Goal: Information Seeking & Learning: Learn about a topic

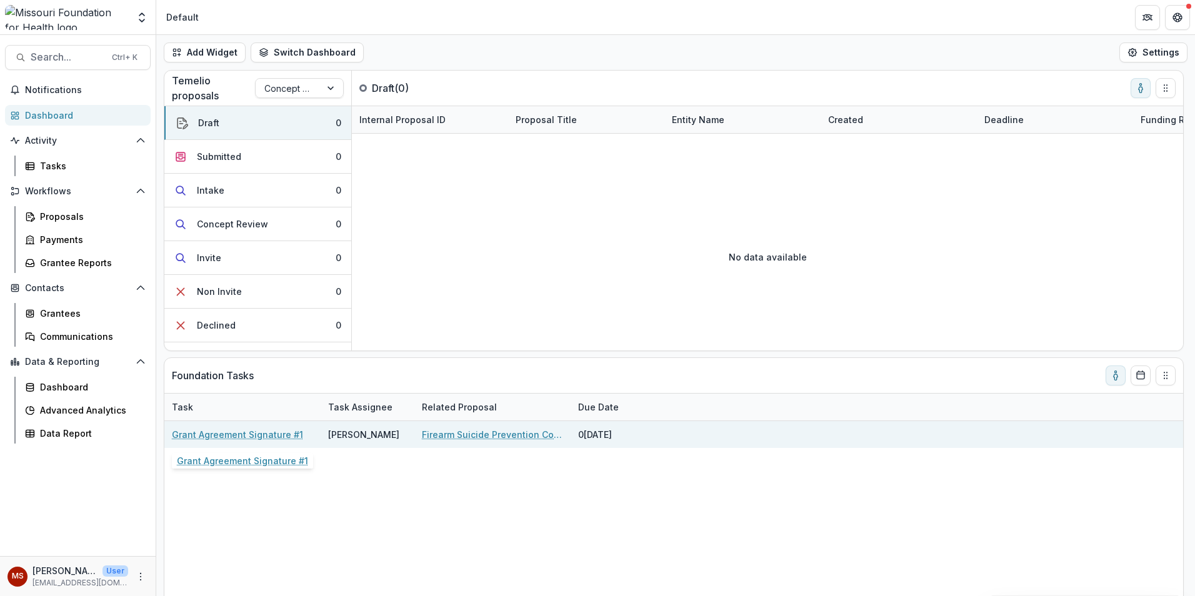
click at [243, 435] on link "Grant Agreement Signature #1" at bounding box center [237, 434] width 131 height 13
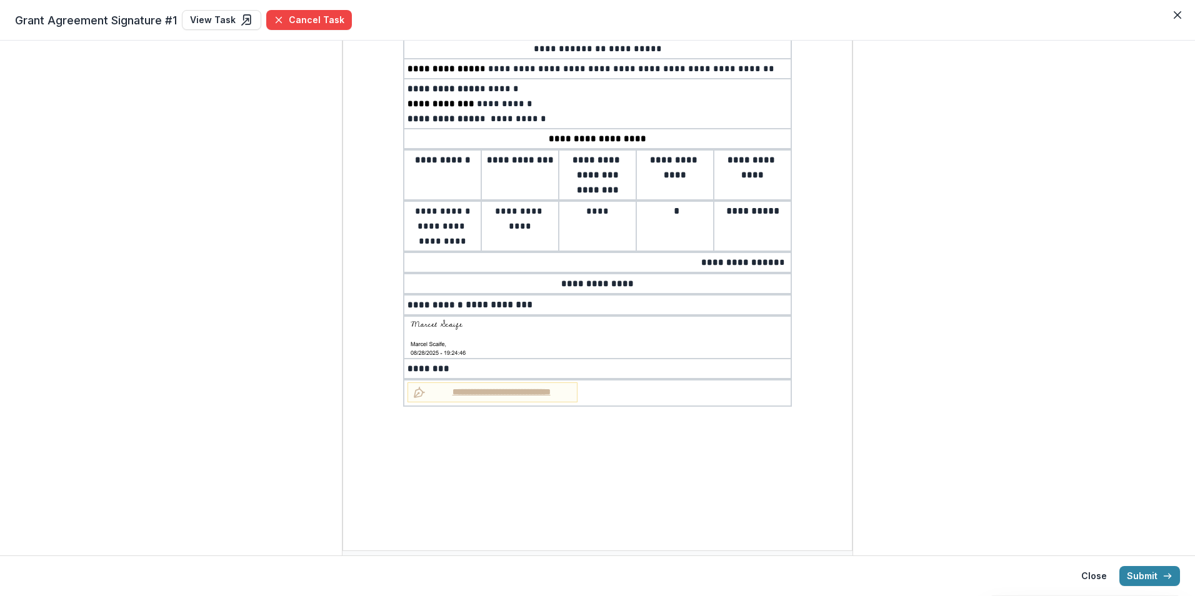
scroll to position [151, 0]
click at [1150, 580] on button "Submit" at bounding box center [1150, 576] width 61 height 20
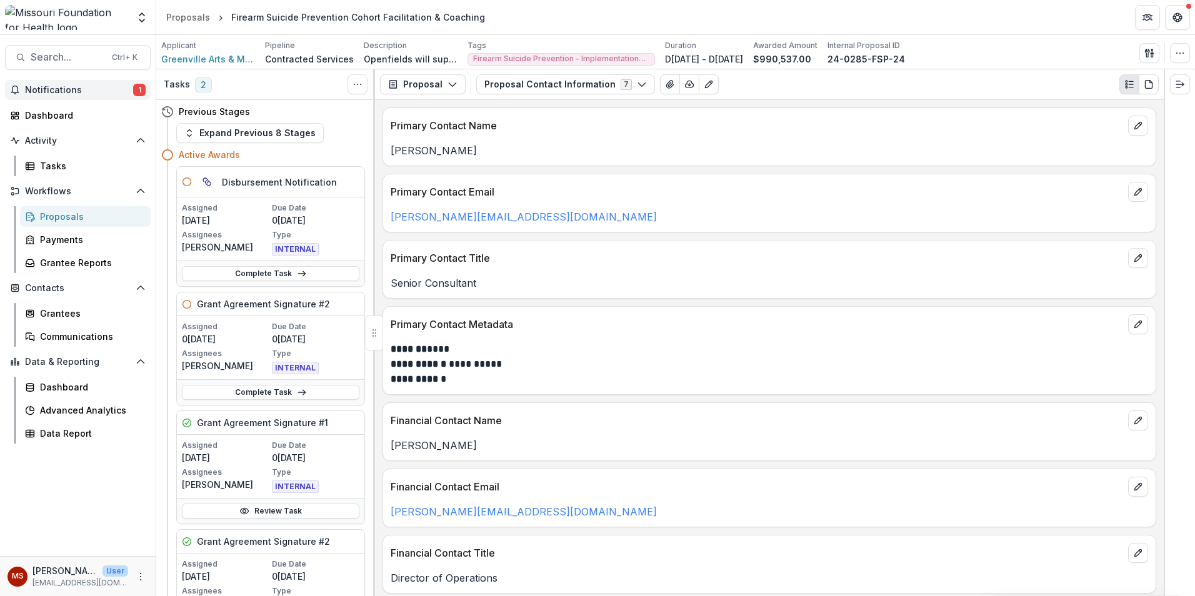
click at [44, 89] on span "Notifications" at bounding box center [79, 90] width 108 height 11
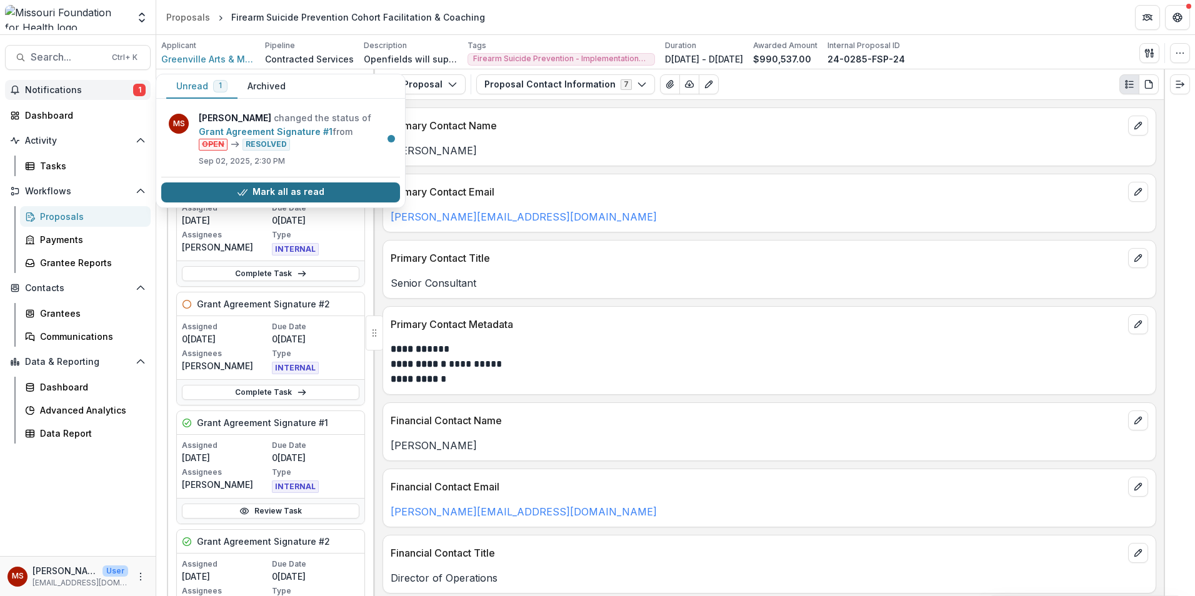
click at [247, 190] on polyline "button" at bounding box center [244, 192] width 5 height 6
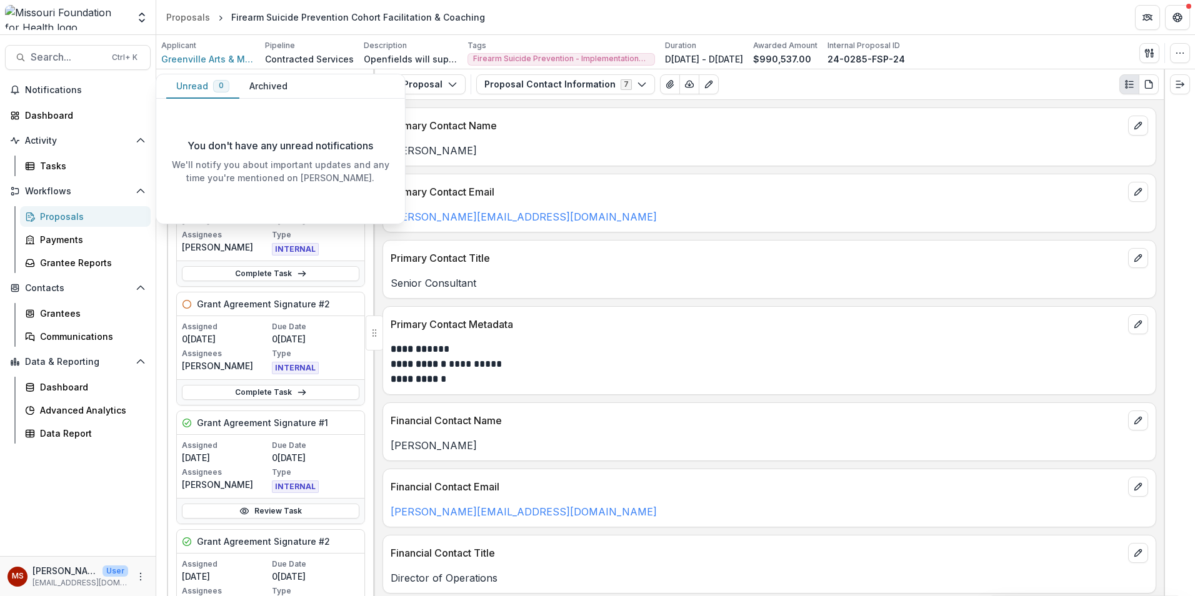
click at [303, 243] on div "INTERNAL" at bounding box center [316, 248] width 88 height 15
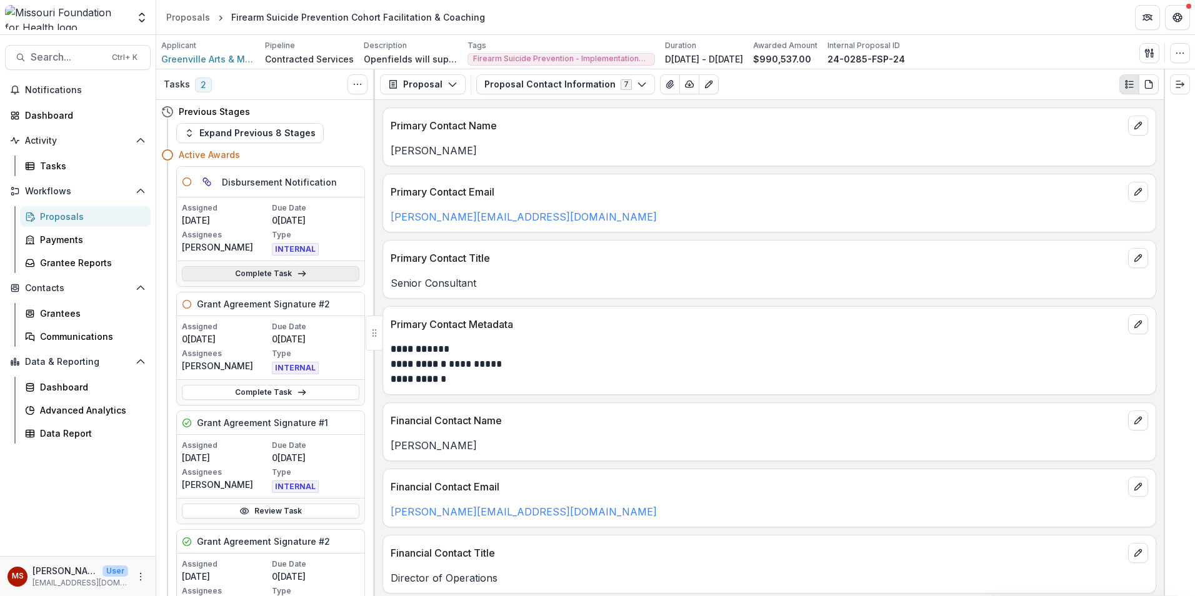
click at [264, 274] on link "Complete Task" at bounding box center [271, 273] width 178 height 15
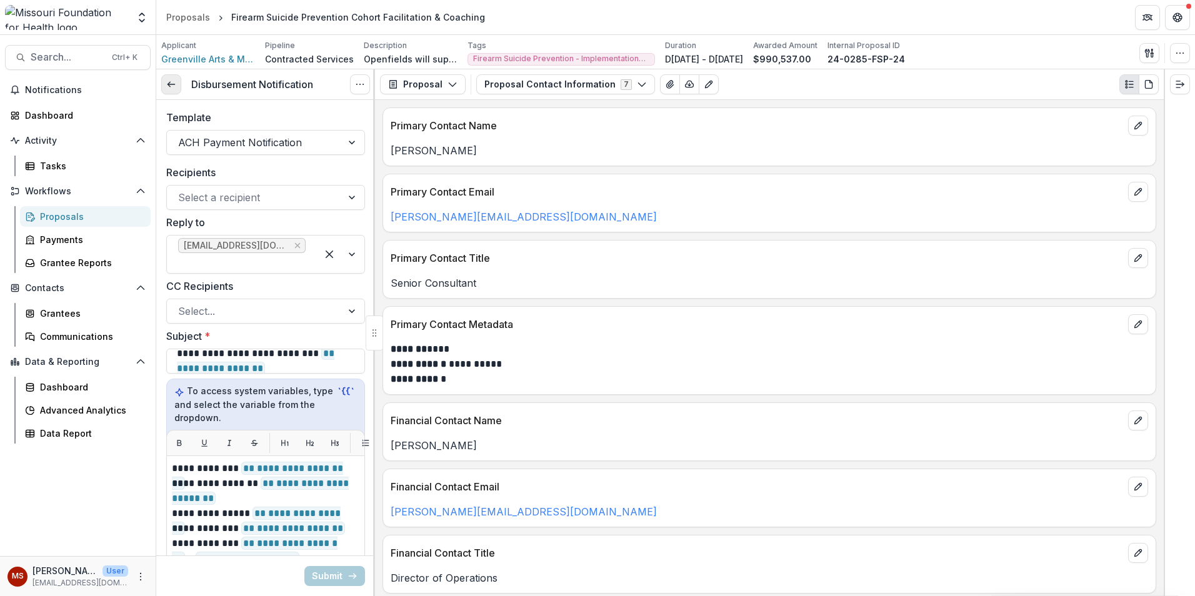
click at [177, 84] on link at bounding box center [171, 84] width 20 height 20
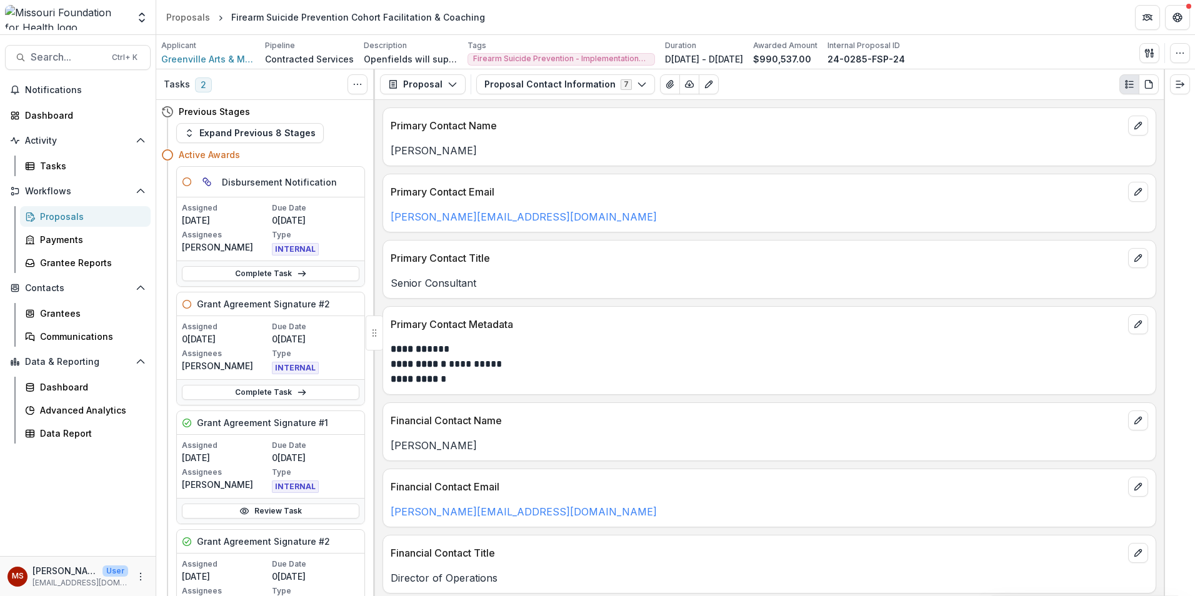
click at [188, 306] on icon at bounding box center [187, 304] width 10 height 10
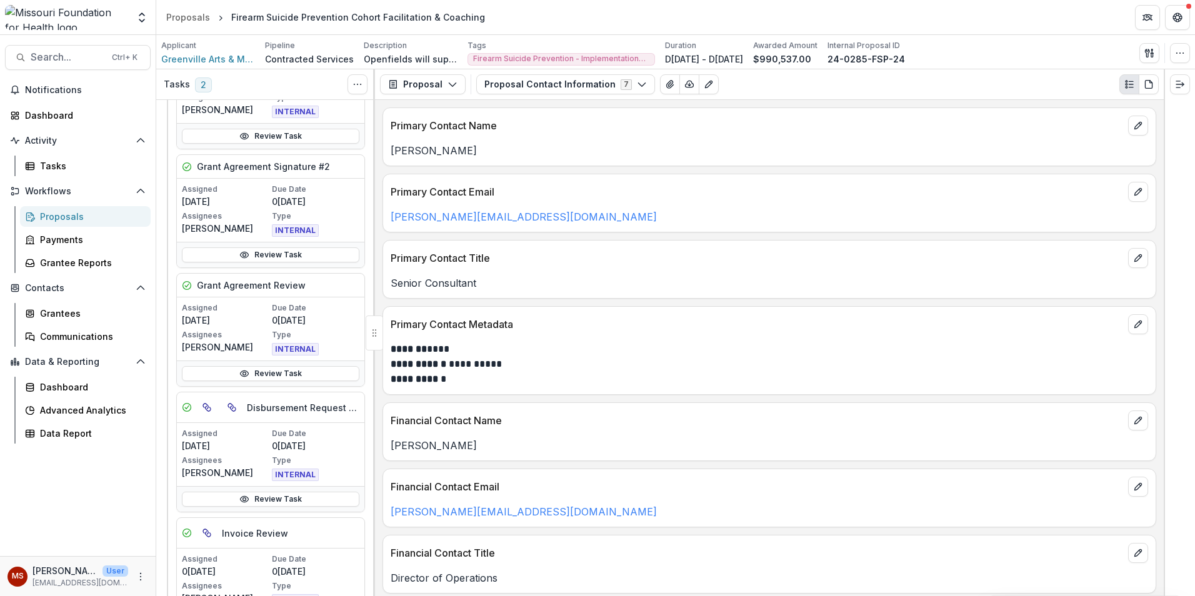
scroll to position [514, 0]
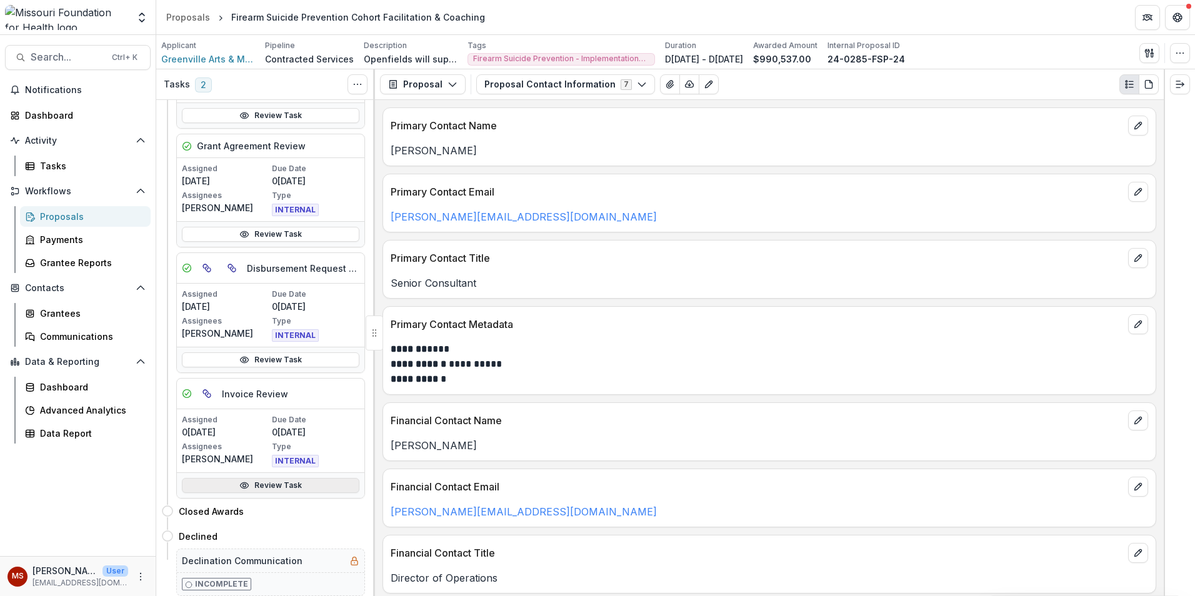
click at [268, 481] on link "Review Task" at bounding box center [271, 485] width 178 height 15
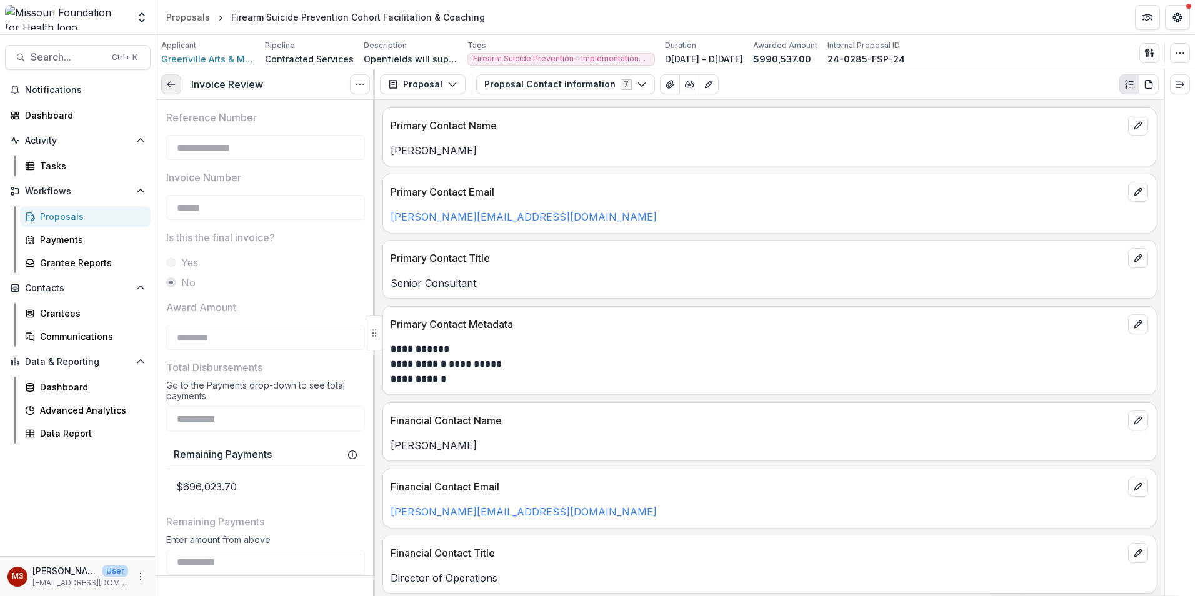
click at [169, 84] on icon at bounding box center [171, 84] width 10 height 10
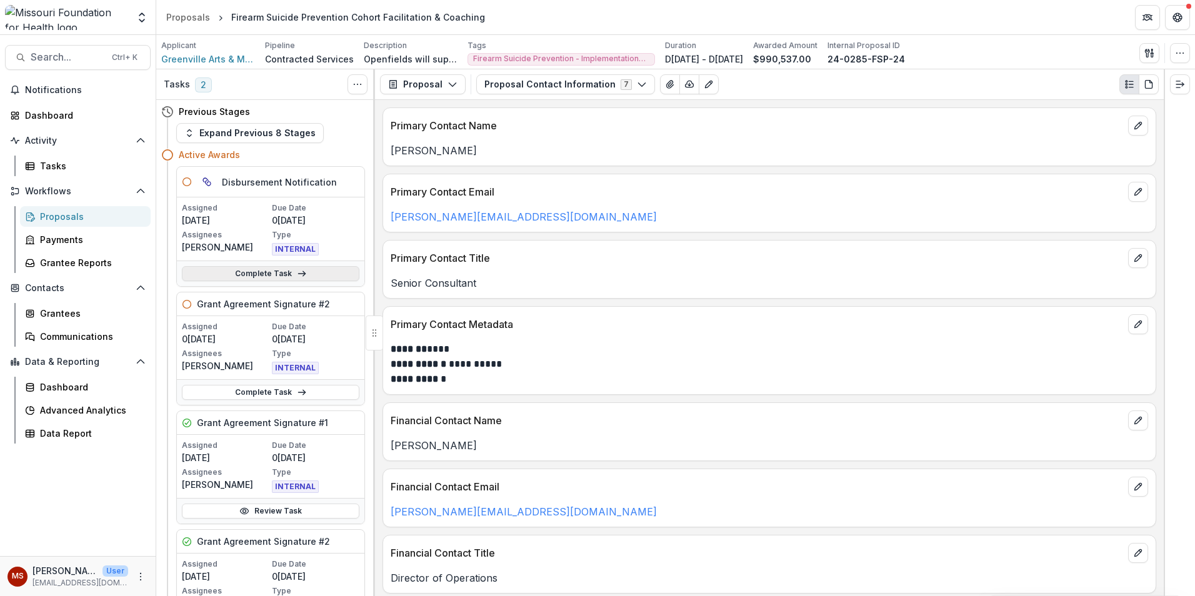
click at [281, 272] on link "Complete Task" at bounding box center [271, 273] width 178 height 15
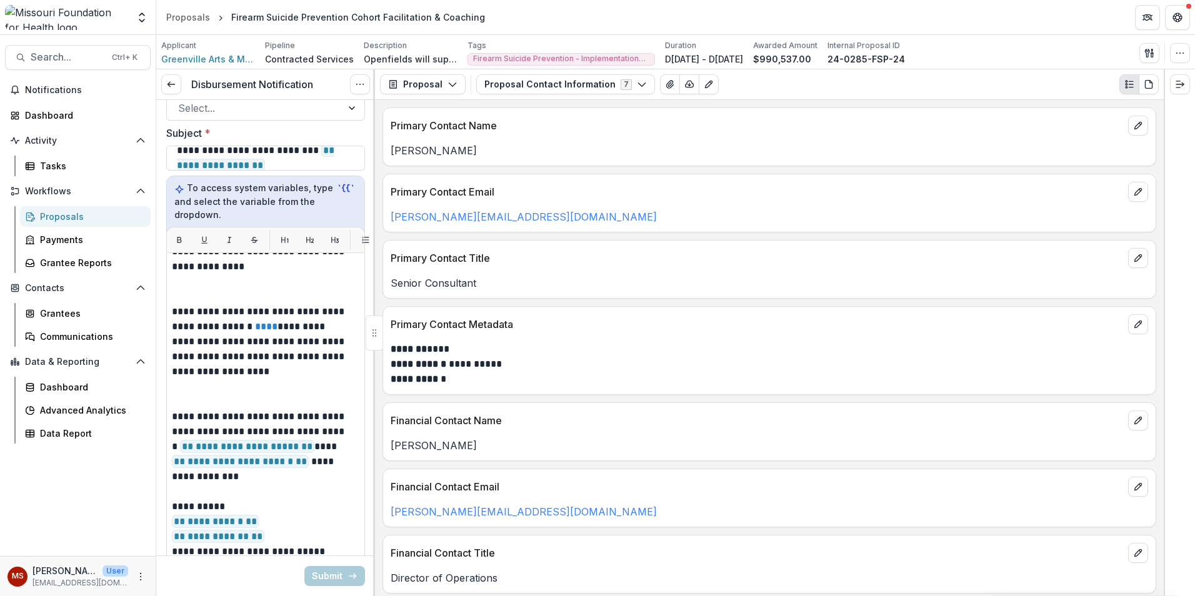
scroll to position [306, 0]
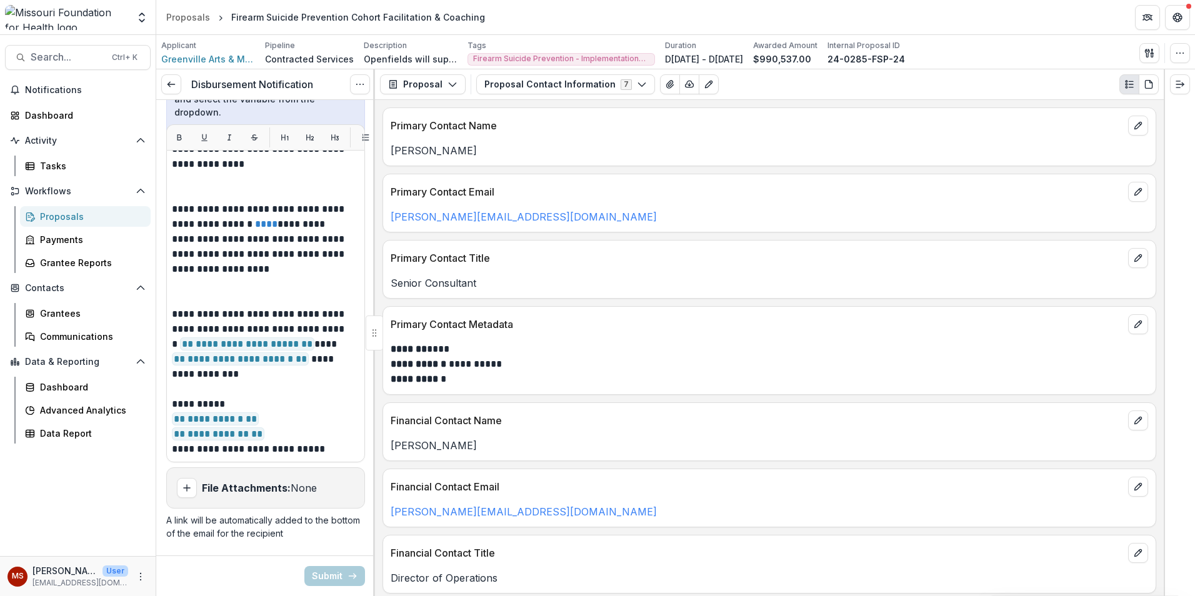
click at [255, 482] on strong "File Attachments:" at bounding box center [246, 488] width 89 height 13
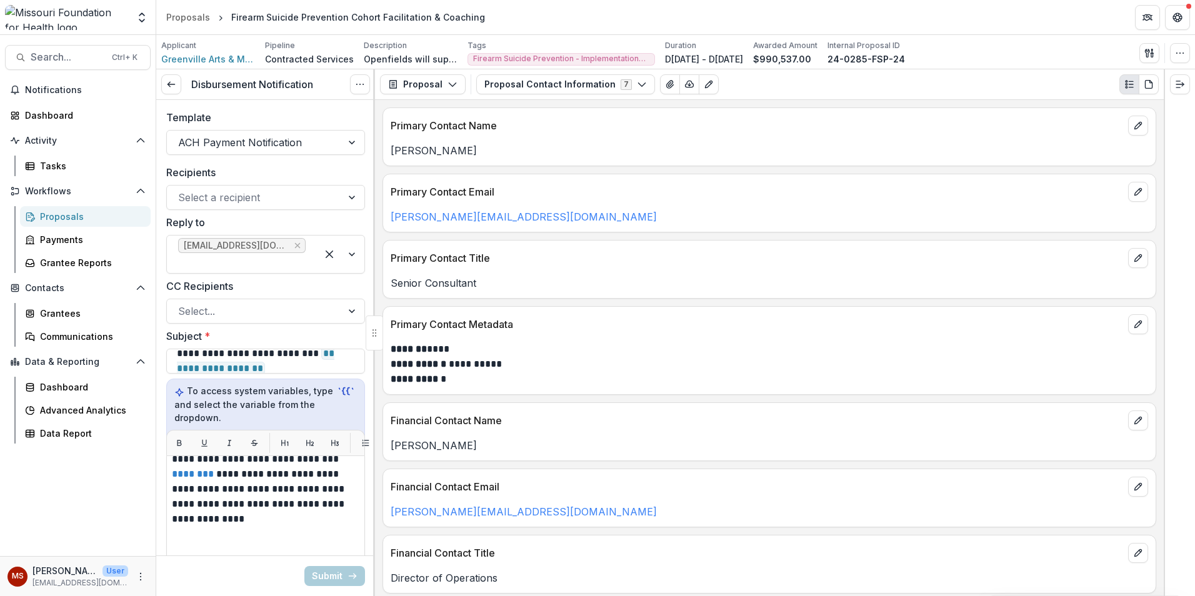
scroll to position [176, 0]
click at [176, 91] on link at bounding box center [171, 84] width 20 height 20
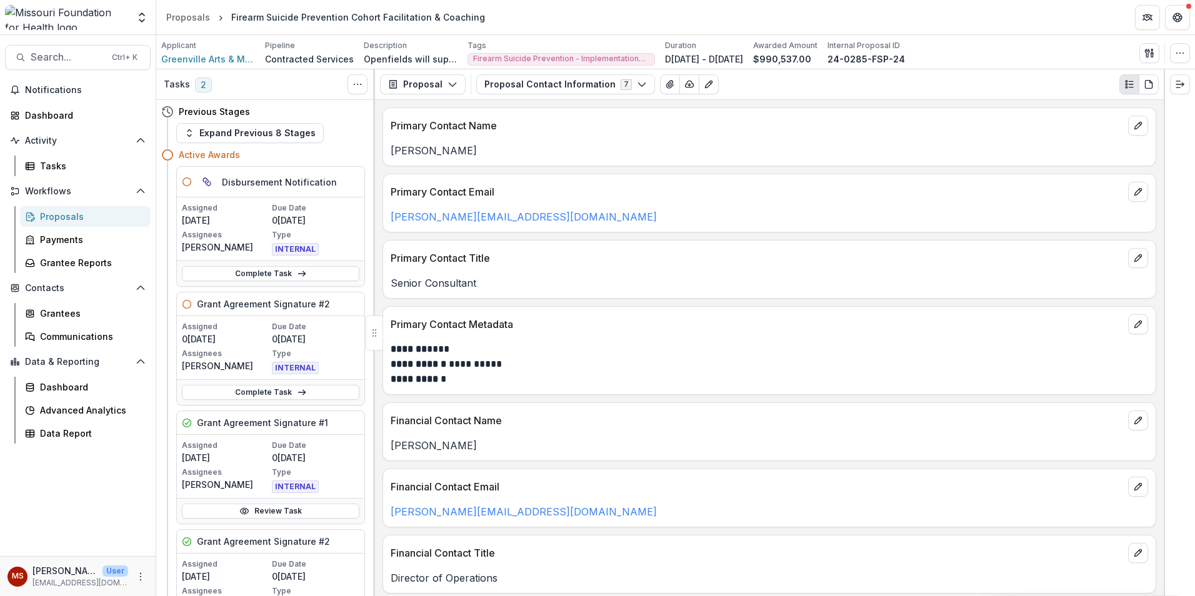
click at [1191, 88] on div at bounding box center [1180, 84] width 30 height 30
click at [1183, 88] on icon "Expand right" at bounding box center [1180, 84] width 10 height 10
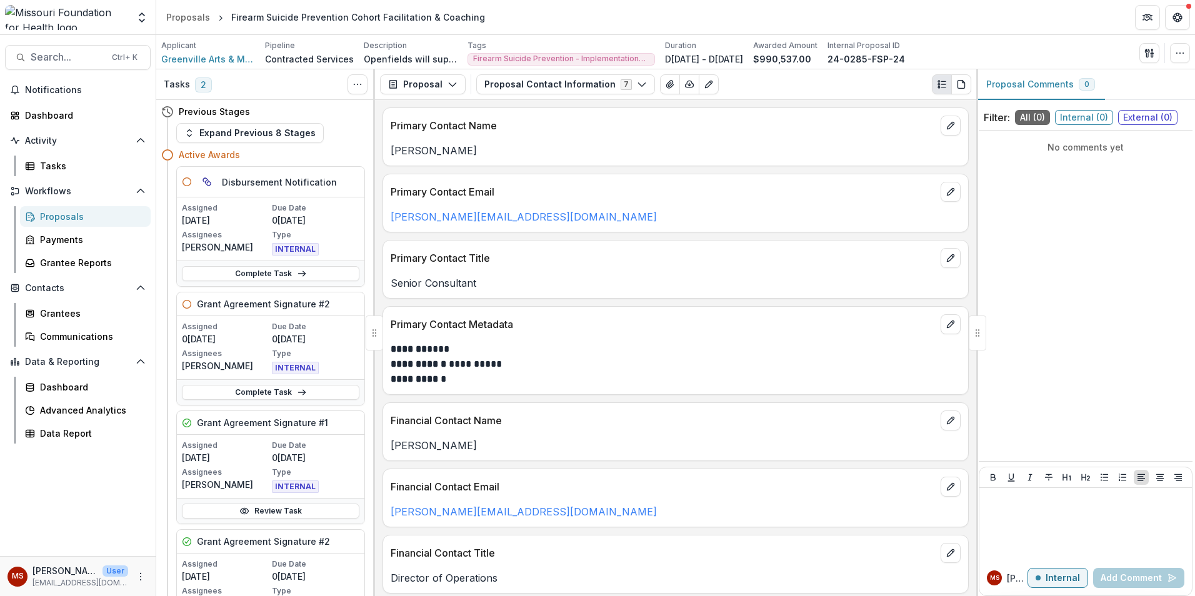
click at [915, 82] on div "Proposal Contact Information 7 Forms (7) Application Amendments Internal Approv…" at bounding box center [723, 84] width 495 height 20
click at [443, 86] on button "Proposal" at bounding box center [423, 84] width 86 height 20
click at [195, 18] on div "Proposals" at bounding box center [188, 17] width 44 height 13
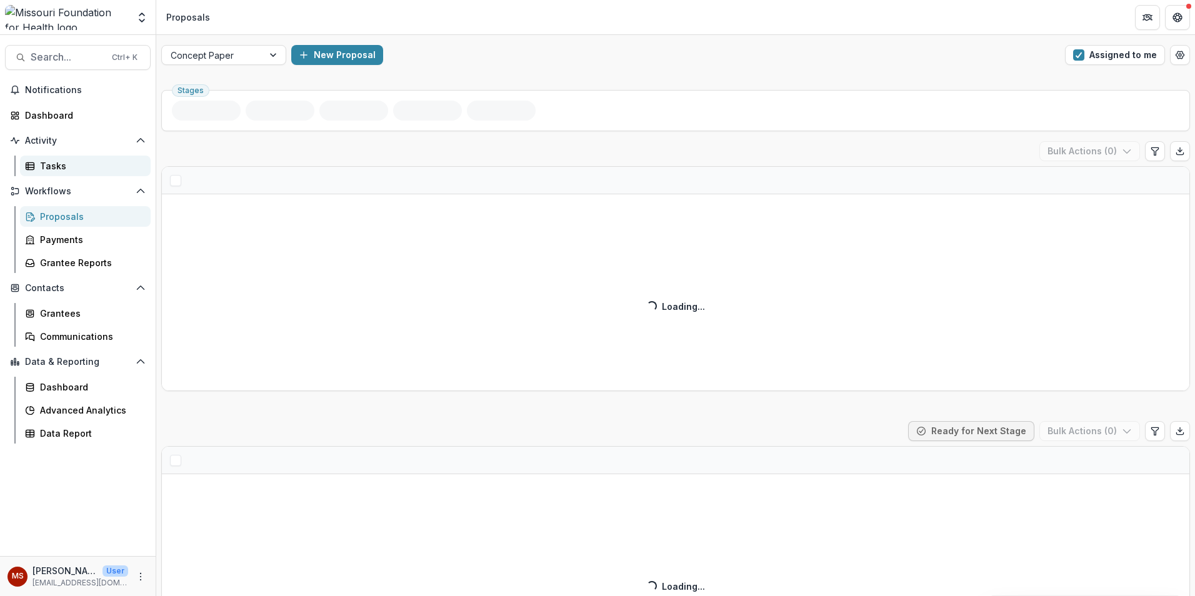
click at [62, 168] on div "Tasks" at bounding box center [90, 165] width 101 height 13
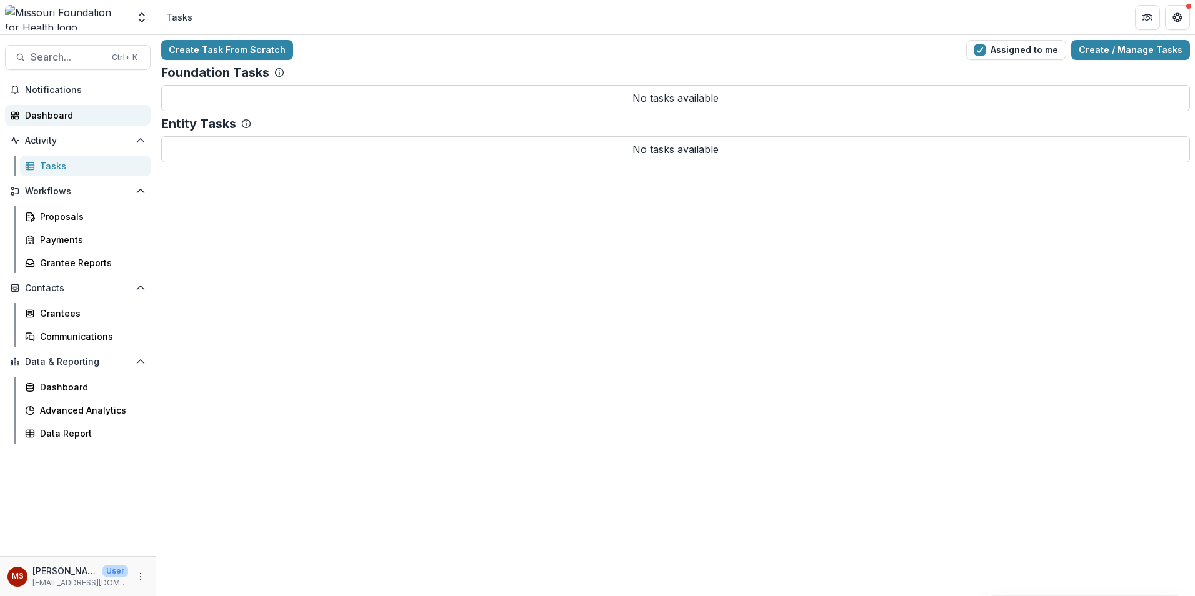
click at [64, 117] on div "Dashboard" at bounding box center [83, 115] width 116 height 13
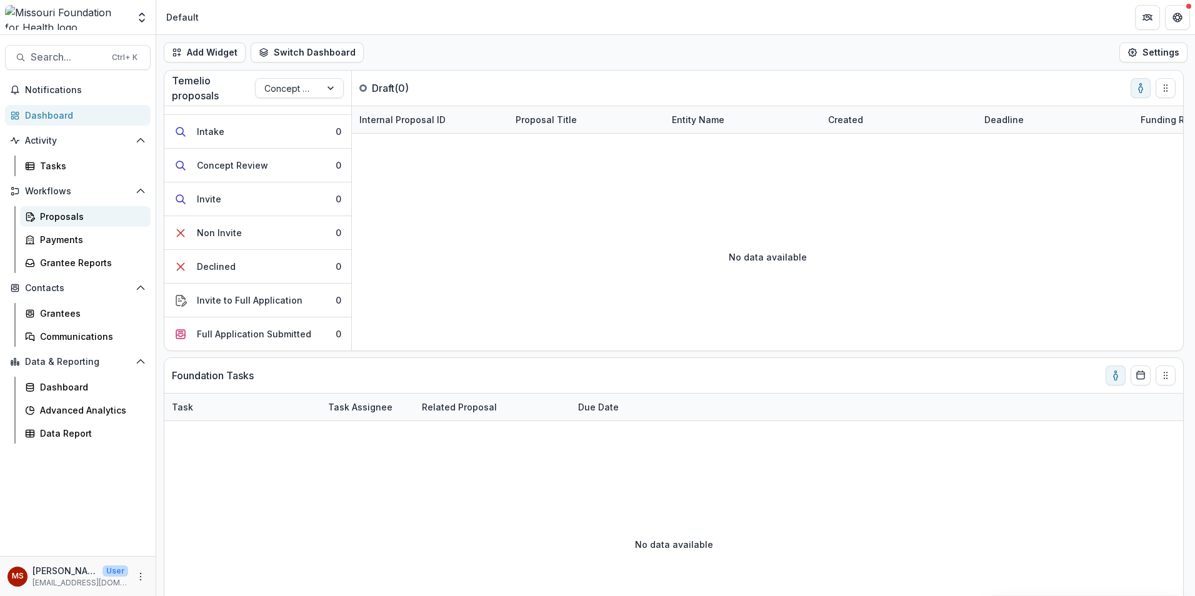
click at [48, 223] on div "Proposals" at bounding box center [90, 216] width 101 height 13
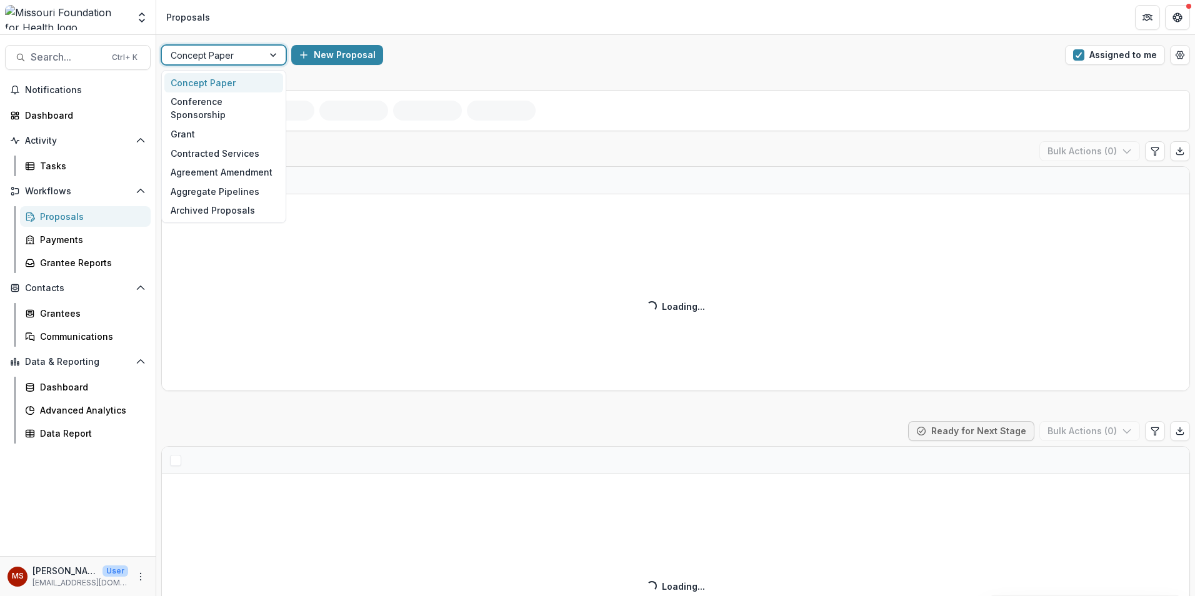
click at [274, 56] on div at bounding box center [274, 55] width 23 height 19
click at [229, 124] on div "Grant" at bounding box center [223, 133] width 119 height 19
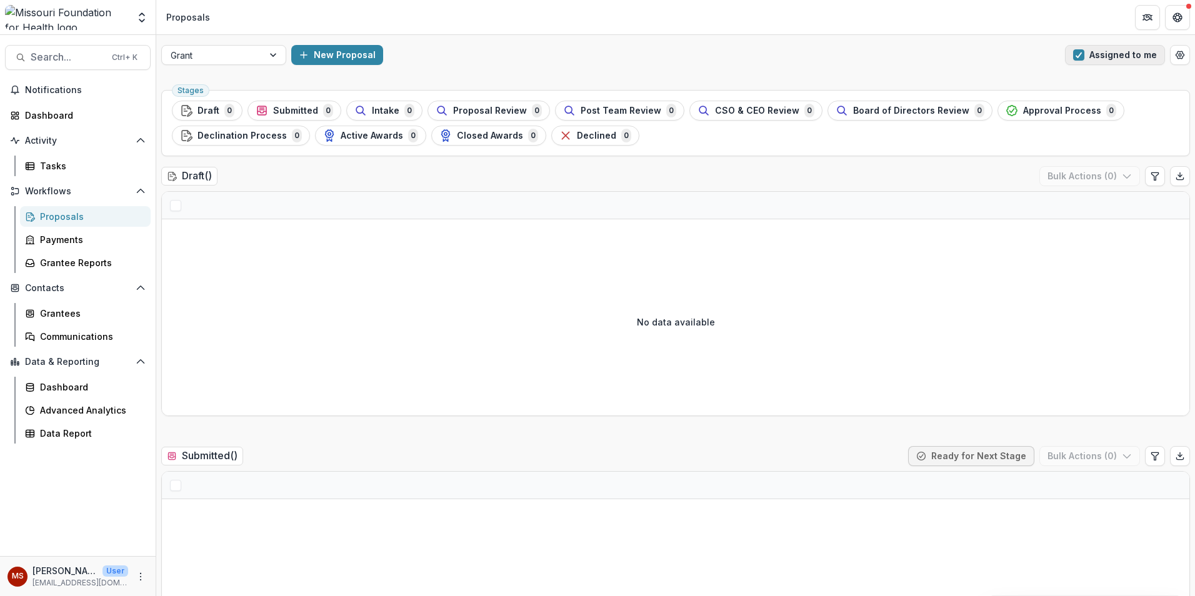
click at [1080, 56] on span "button" at bounding box center [1078, 54] width 11 height 11
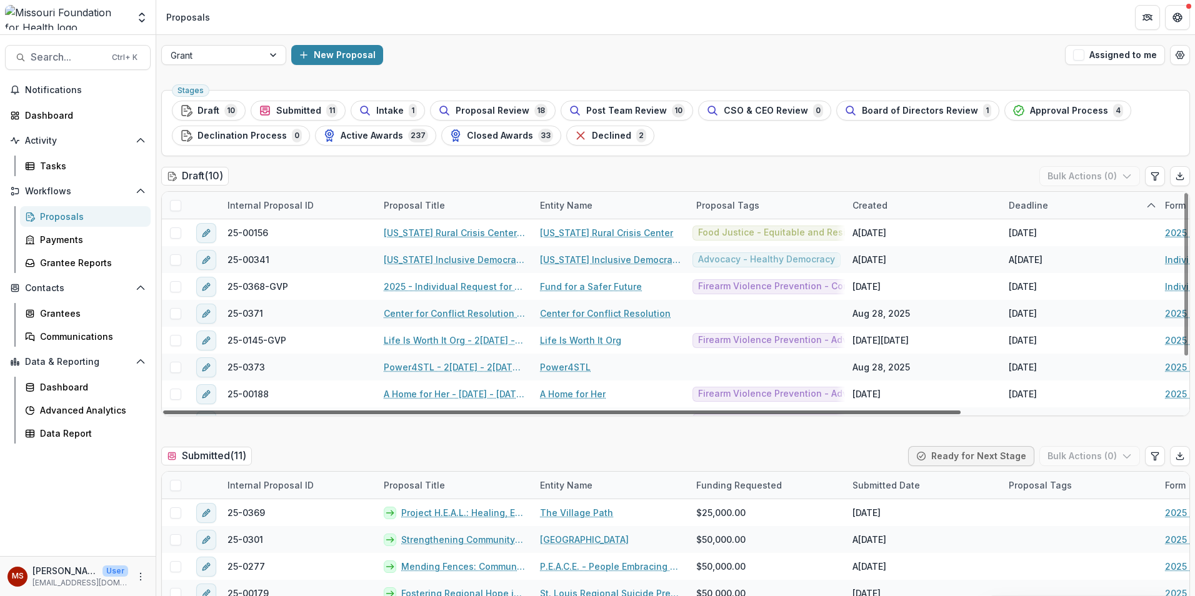
drag, startPoint x: 580, startPoint y: 409, endPoint x: 535, endPoint y: 406, distance: 45.1
click at [535, 411] on div at bounding box center [562, 413] width 798 height 4
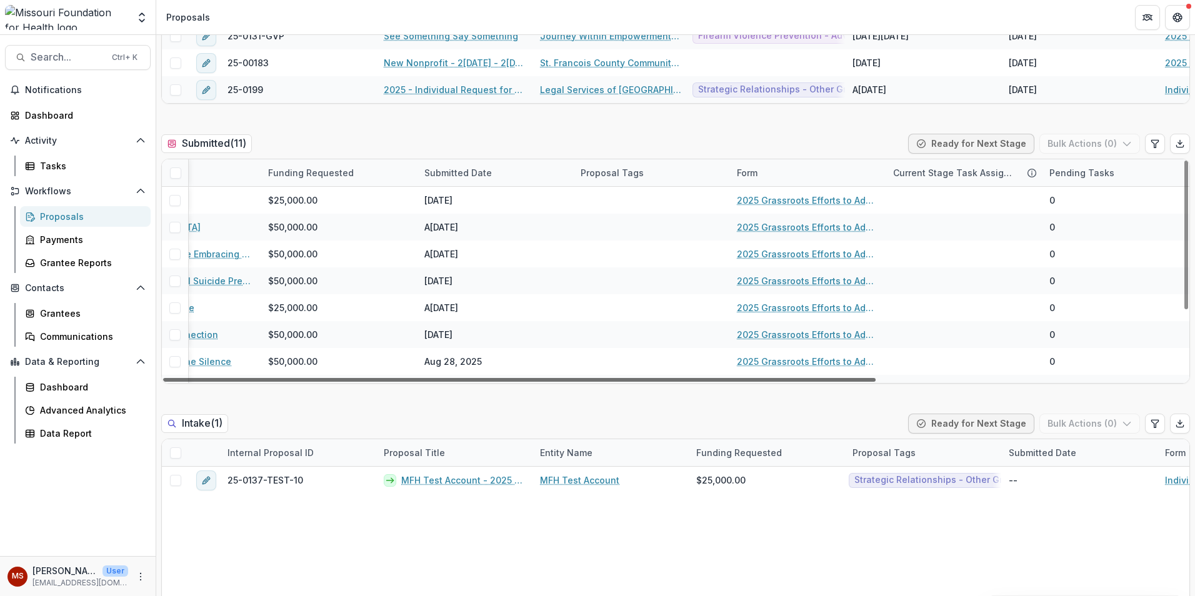
scroll to position [0, 433]
drag, startPoint x: 513, startPoint y: 382, endPoint x: 813, endPoint y: 381, distance: 300.7
click at [813, 381] on div at bounding box center [519, 380] width 713 height 4
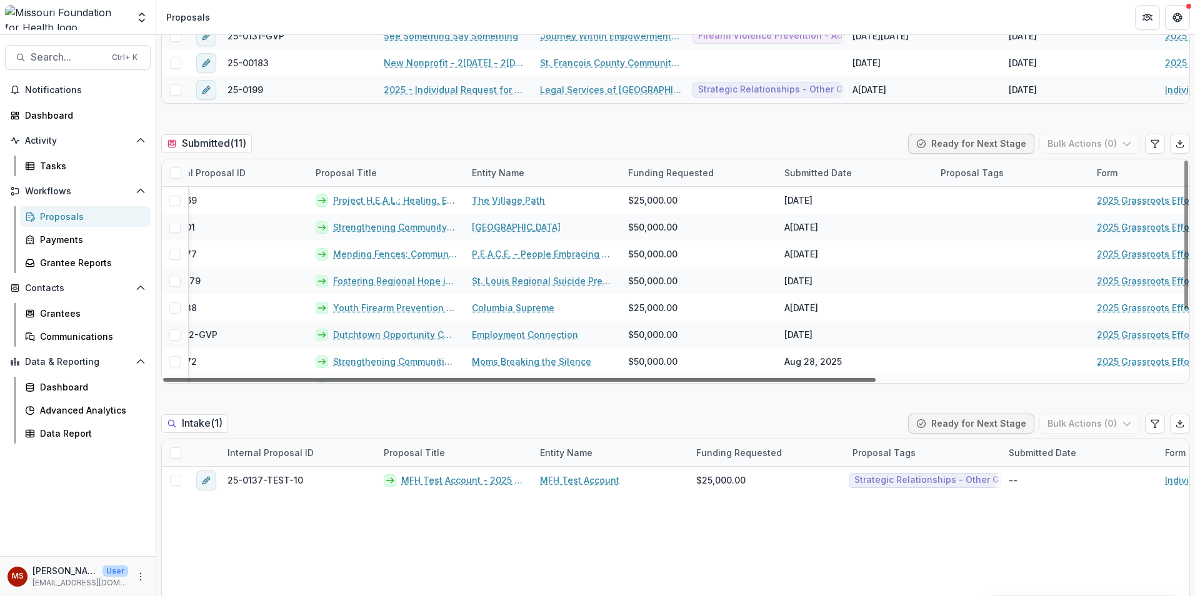
scroll to position [0, 0]
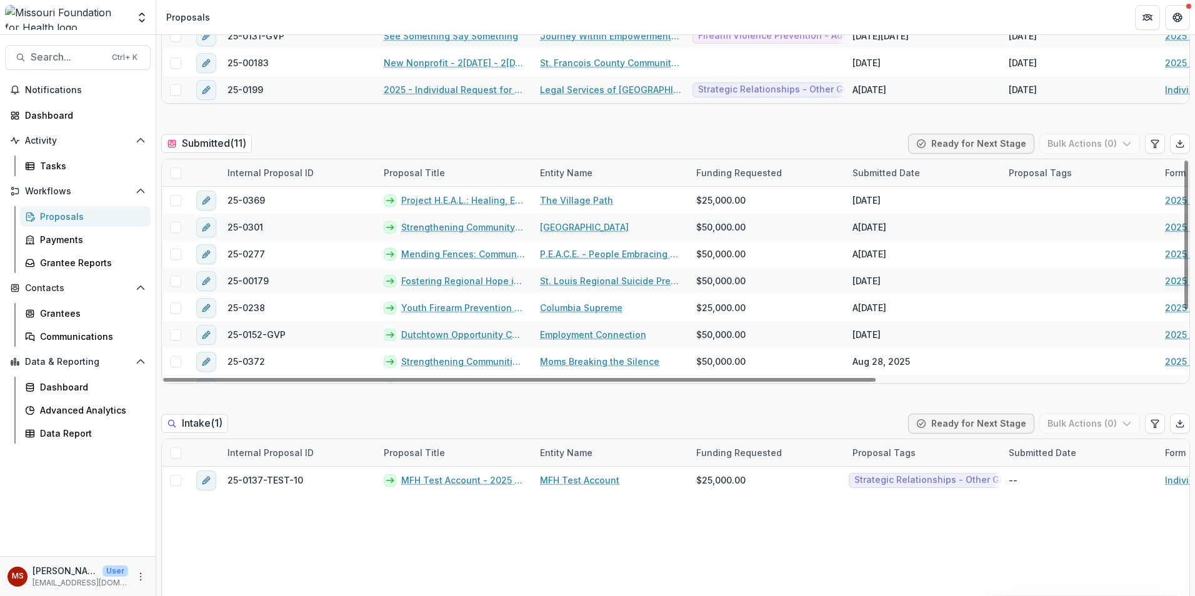
drag, startPoint x: 667, startPoint y: 383, endPoint x: 346, endPoint y: 400, distance: 321.8
click at [346, 382] on div at bounding box center [519, 380] width 713 height 4
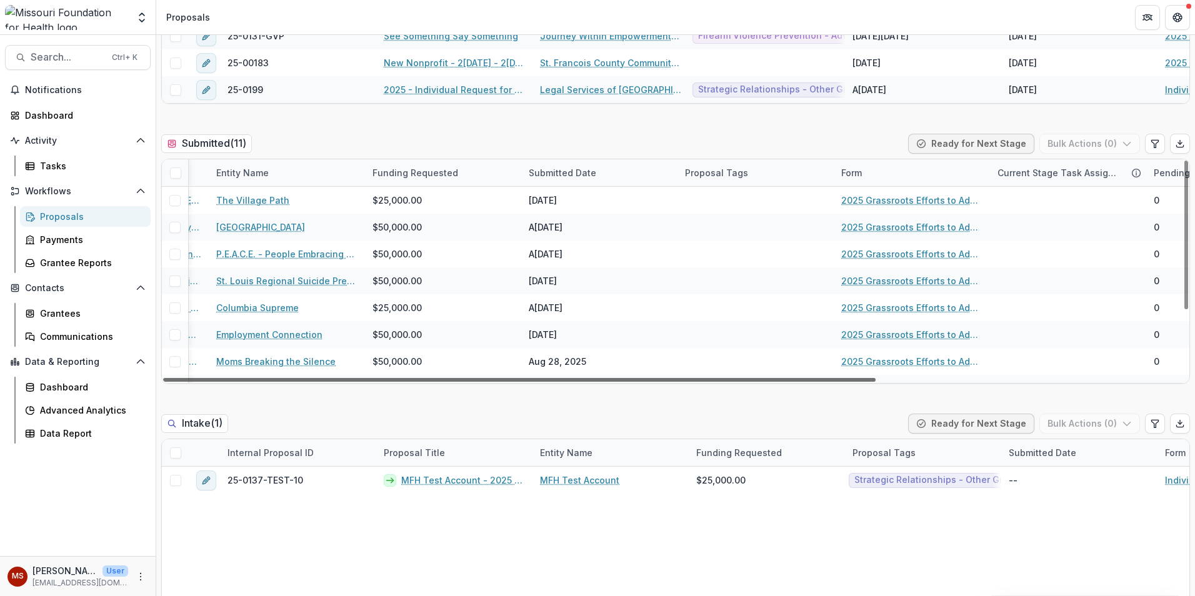
scroll to position [0, 330]
drag, startPoint x: 641, startPoint y: 381, endPoint x: 870, endPoint y: 381, distance: 228.8
click at [870, 381] on div at bounding box center [519, 380] width 713 height 4
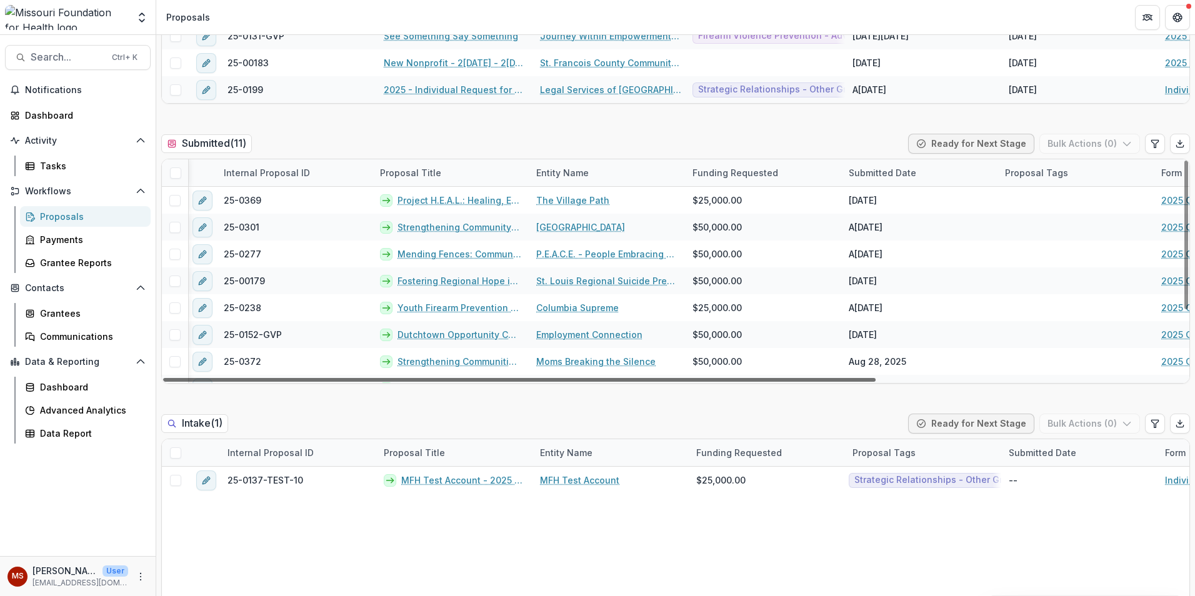
scroll to position [0, 0]
drag, startPoint x: 646, startPoint y: 383, endPoint x: 406, endPoint y: 366, distance: 241.2
click at [406, 378] on div at bounding box center [519, 380] width 713 height 4
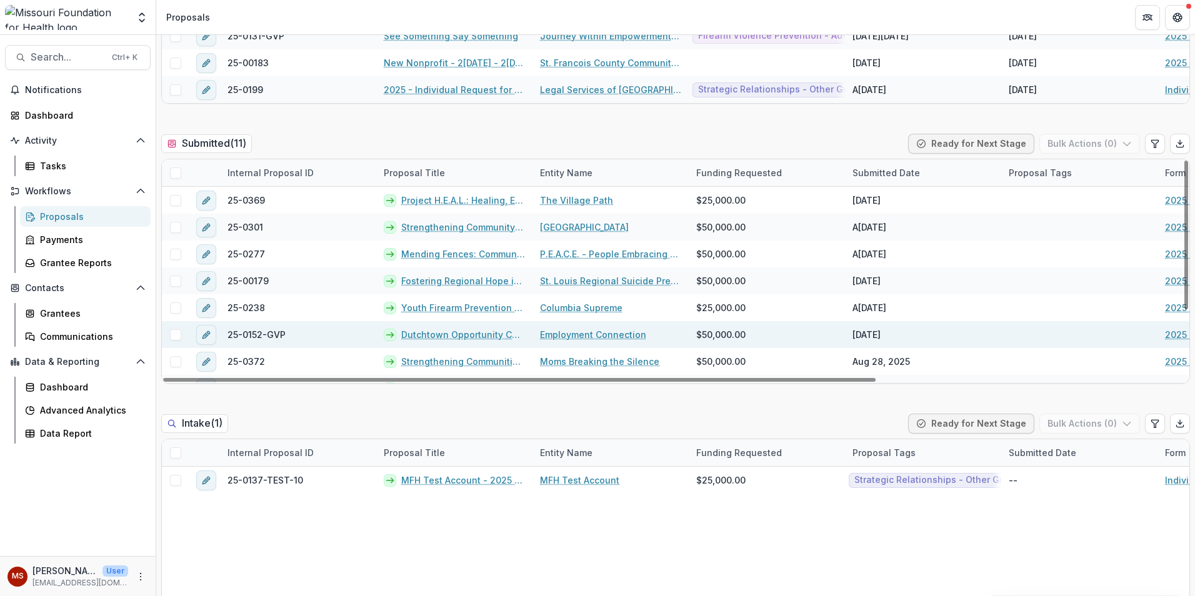
click at [481, 337] on link "Dutchtown Opportunity Coalition for Youth" at bounding box center [463, 334] width 124 height 13
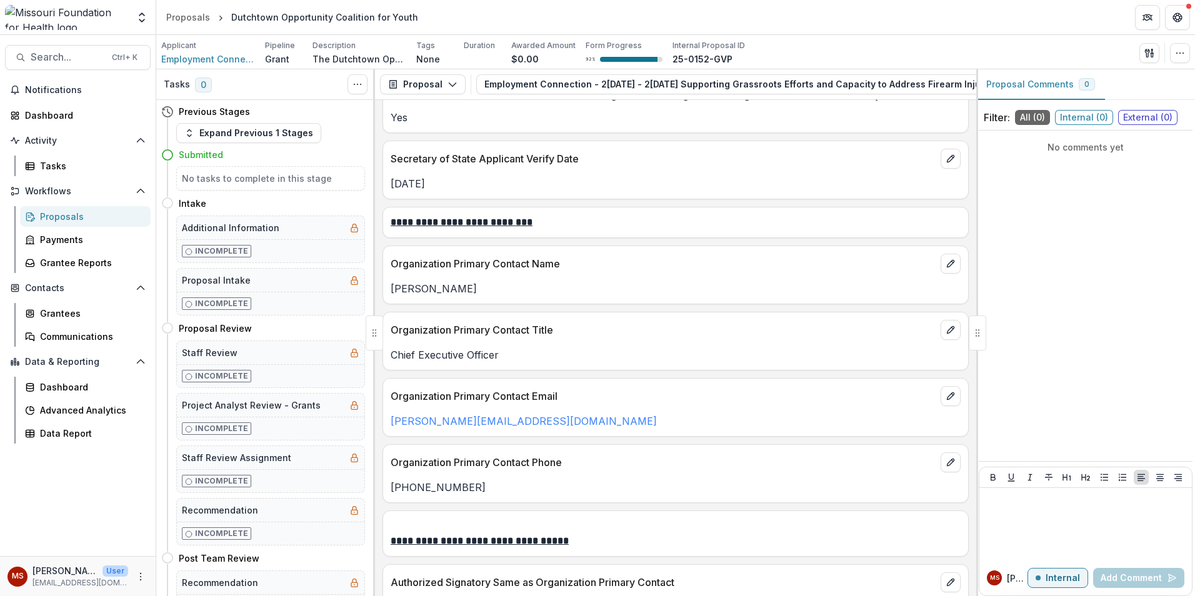
scroll to position [2063, 0]
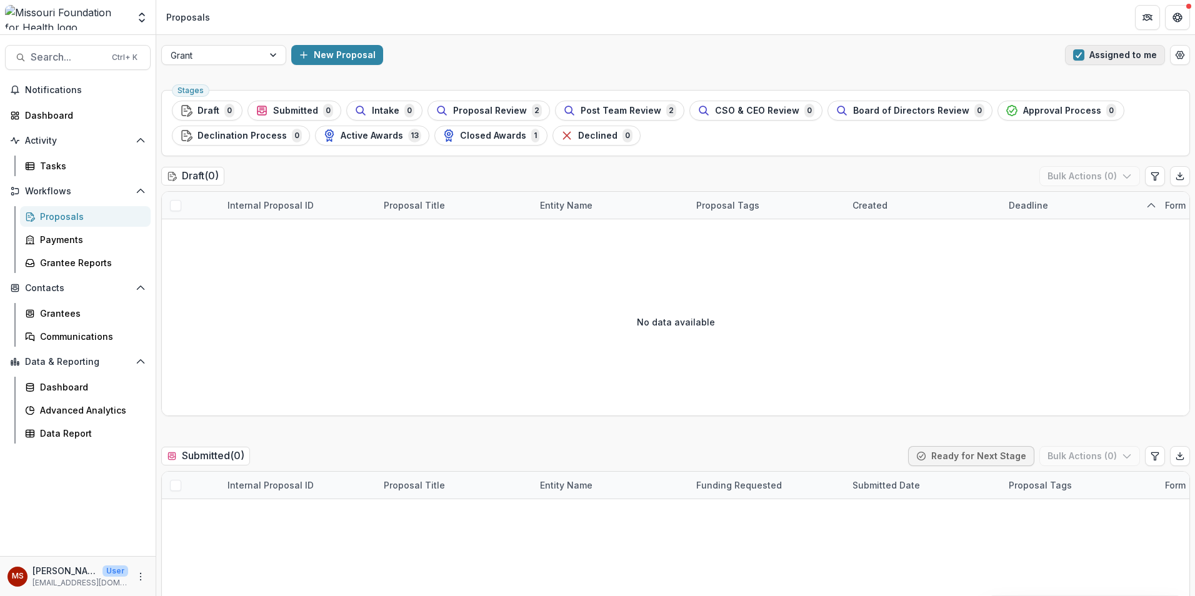
click at [1083, 55] on button "Assigned to me" at bounding box center [1115, 55] width 100 height 20
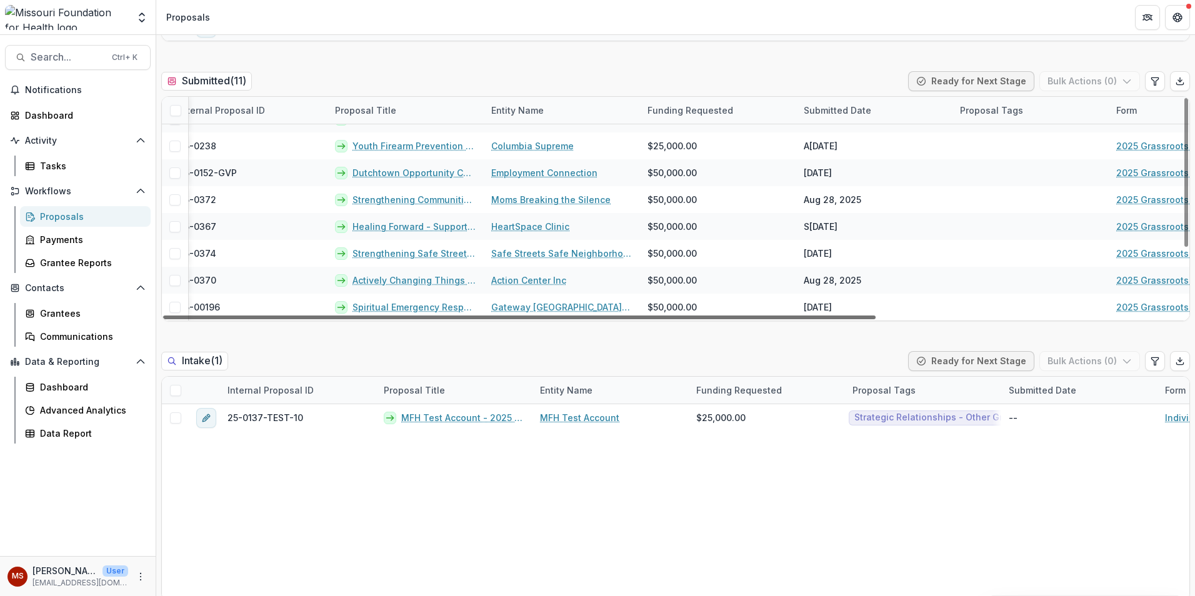
scroll to position [99, 0]
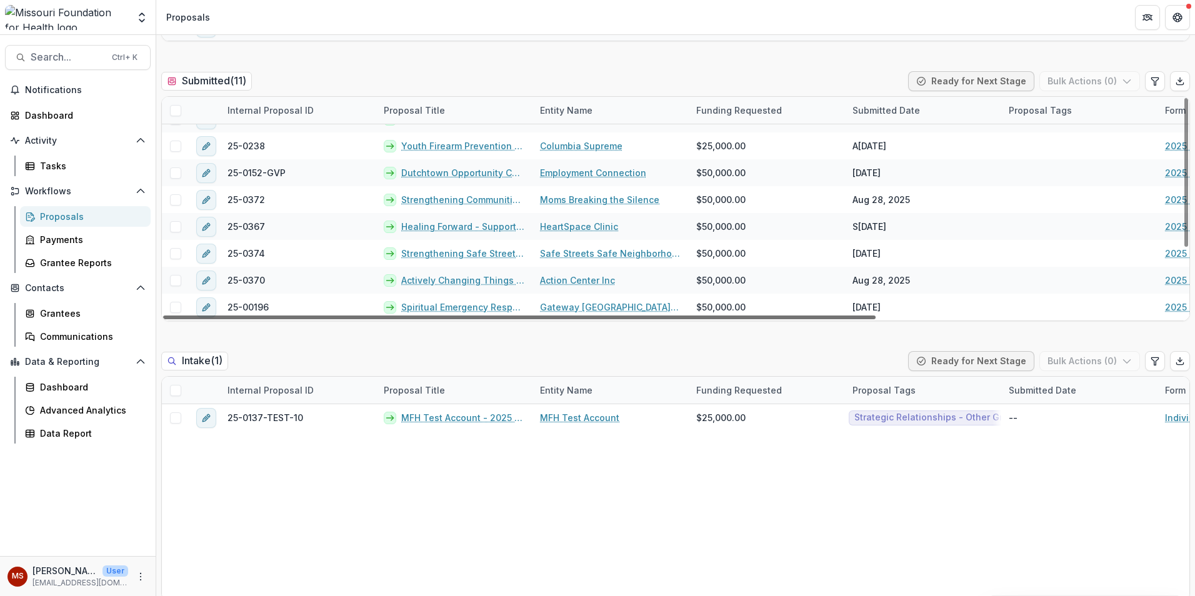
drag, startPoint x: 580, startPoint y: 319, endPoint x: 487, endPoint y: 323, distance: 92.6
click at [487, 319] on div at bounding box center [519, 318] width 713 height 4
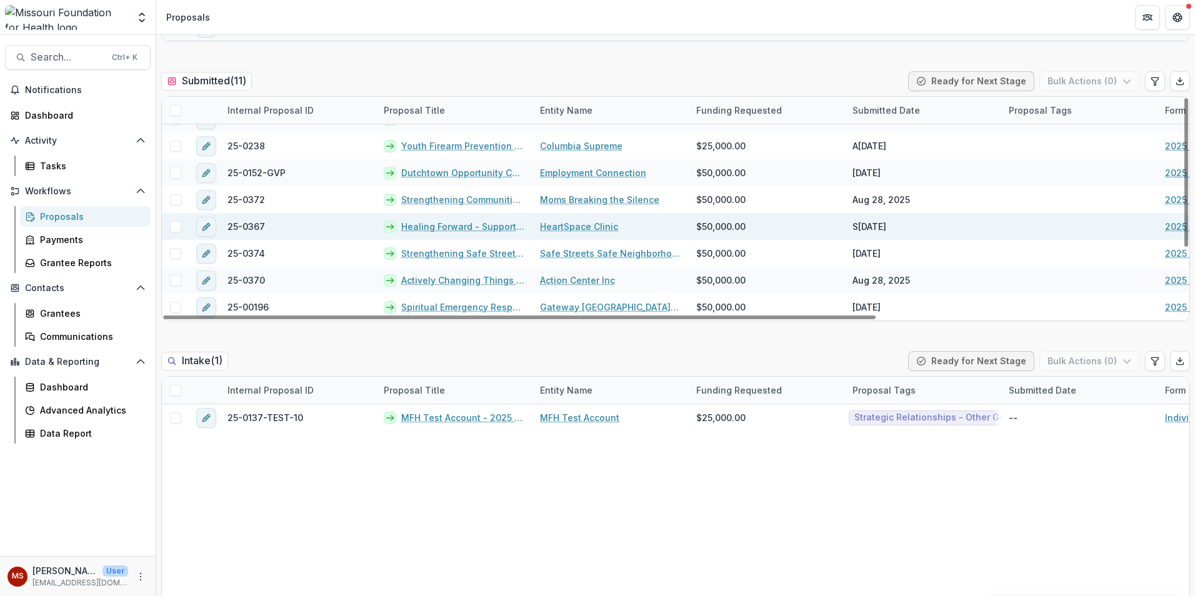
click at [586, 225] on link "HeartSpace Clinic" at bounding box center [579, 226] width 78 height 13
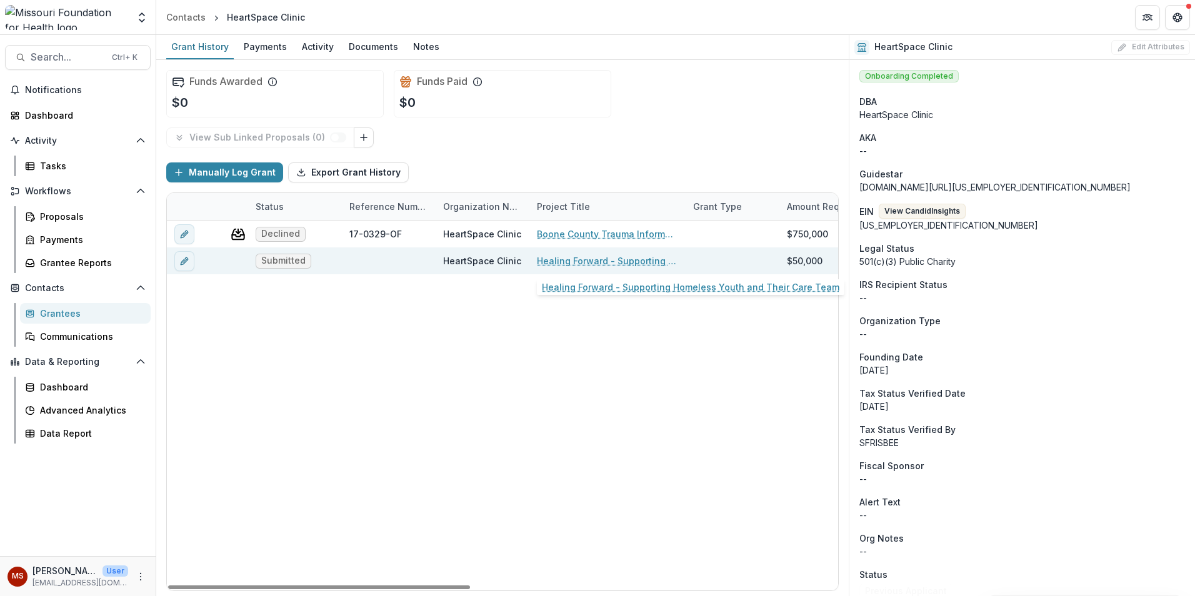
click at [571, 263] on link "Healing Forward - Supporting Homeless Youth and Their Care Team" at bounding box center [607, 260] width 141 height 13
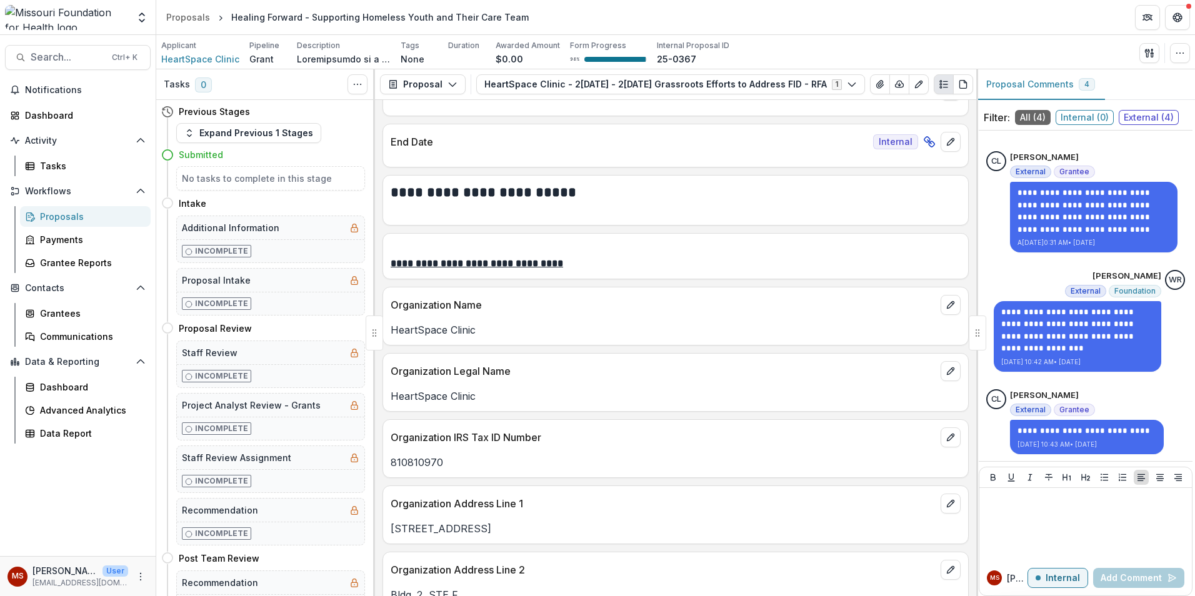
scroll to position [188, 0]
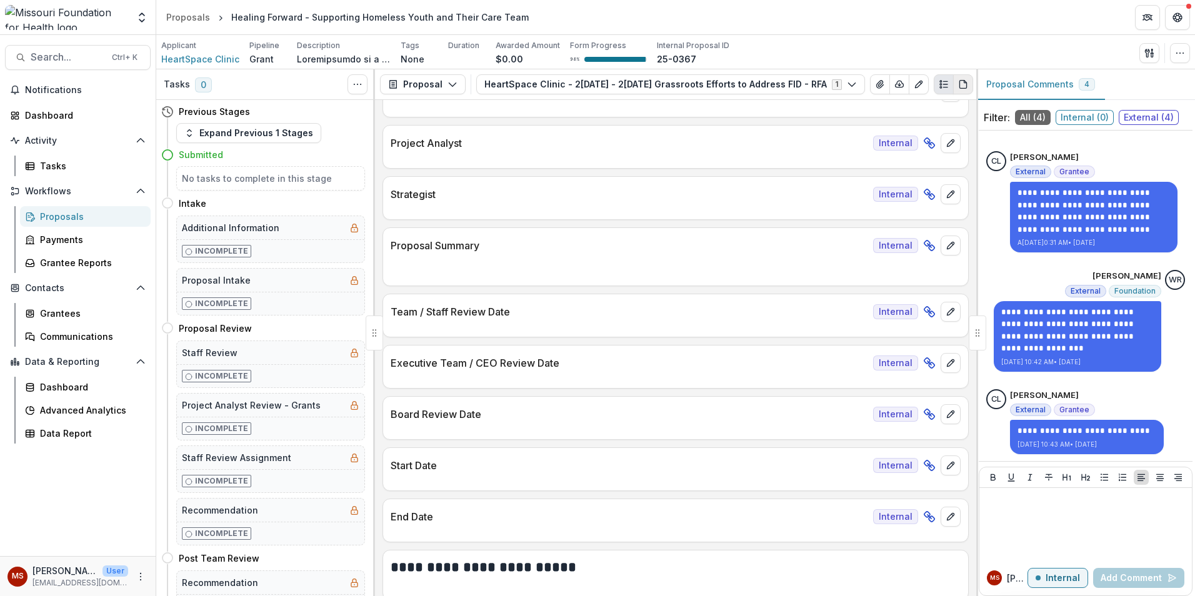
click at [970, 81] on button "PDF view" at bounding box center [963, 84] width 20 height 20
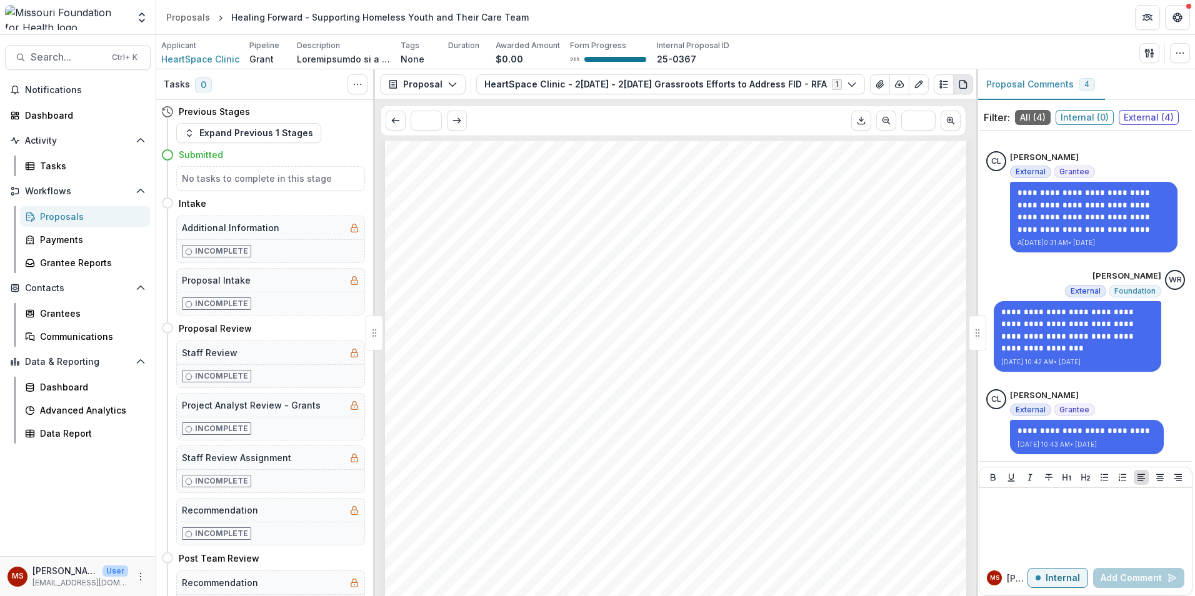
scroll to position [4188, 0]
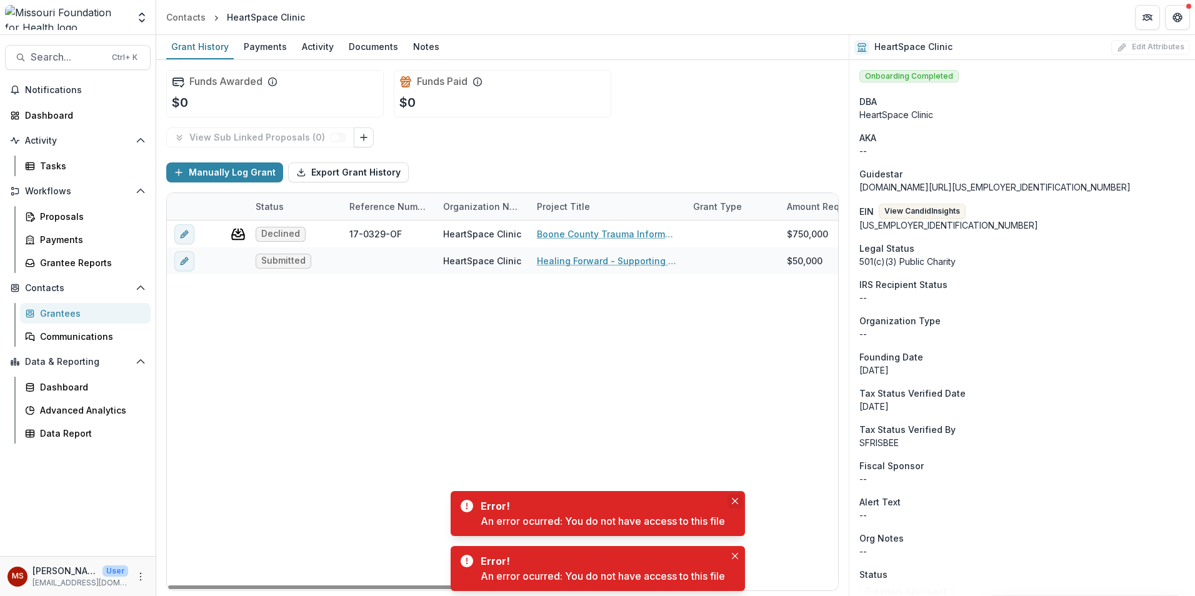
click at [731, 499] on button "Close" at bounding box center [735, 501] width 15 height 15
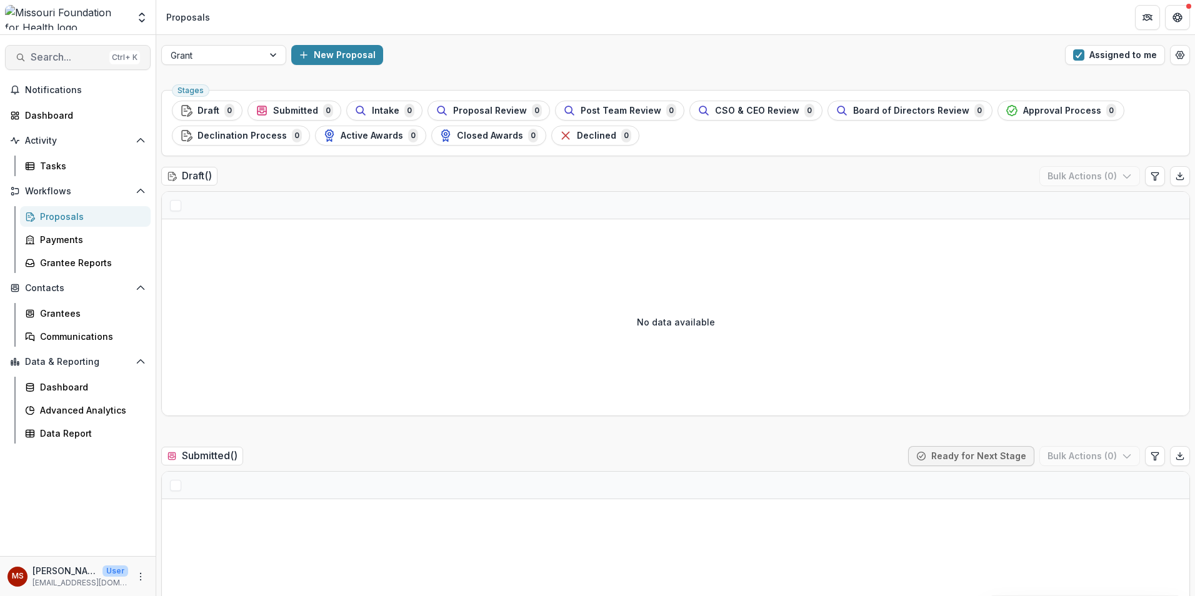
click at [45, 57] on span "Search..." at bounding box center [68, 57] width 74 height 12
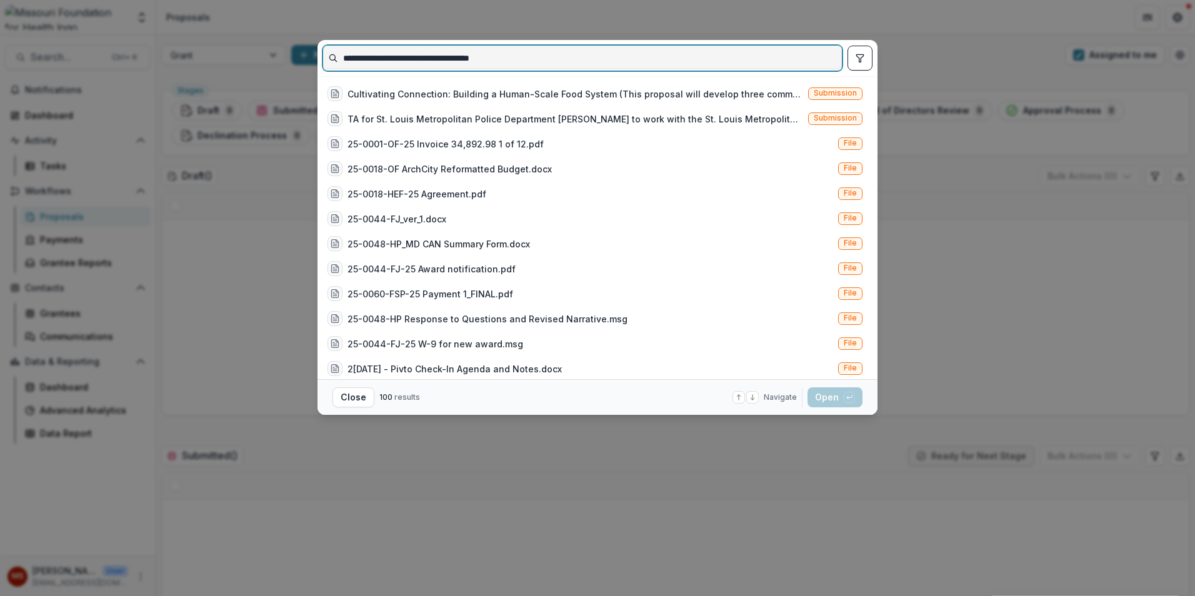
drag, startPoint x: 538, startPoint y: 54, endPoint x: 378, endPoint y: 63, distance: 159.7
click at [378, 63] on input "**********" at bounding box center [582, 58] width 519 height 20
type input "*******"
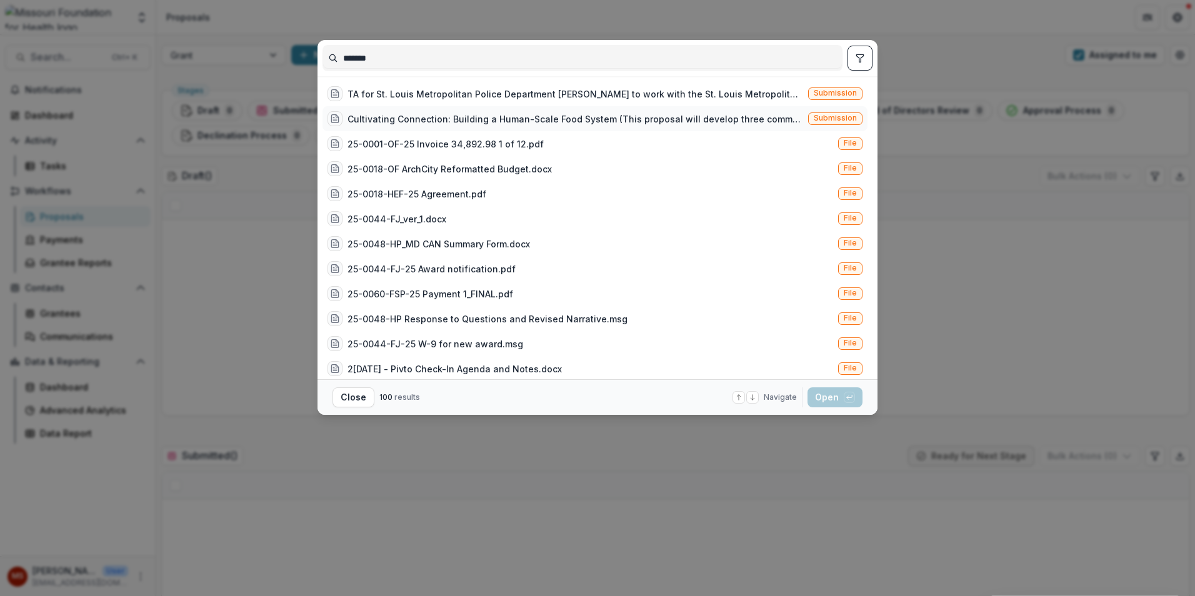
click at [540, 109] on div "Cultivating Connection: Building a Human-Scale Food System (This proposal will …" at bounding box center [595, 118] width 545 height 25
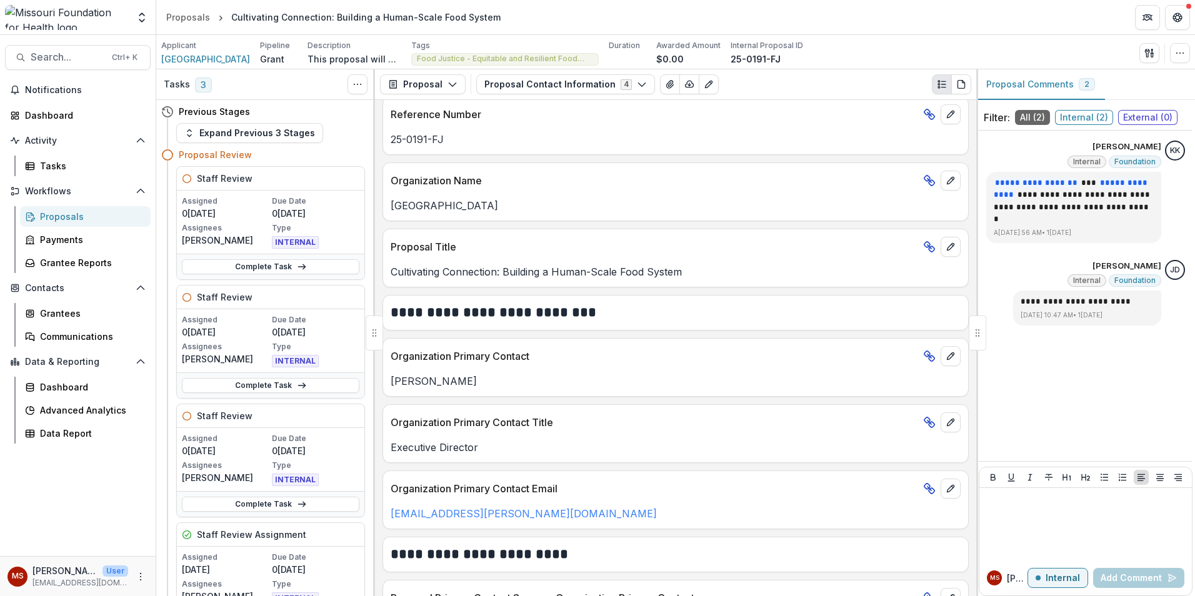
scroll to position [250, 0]
